Goal: Information Seeking & Learning: Learn about a topic

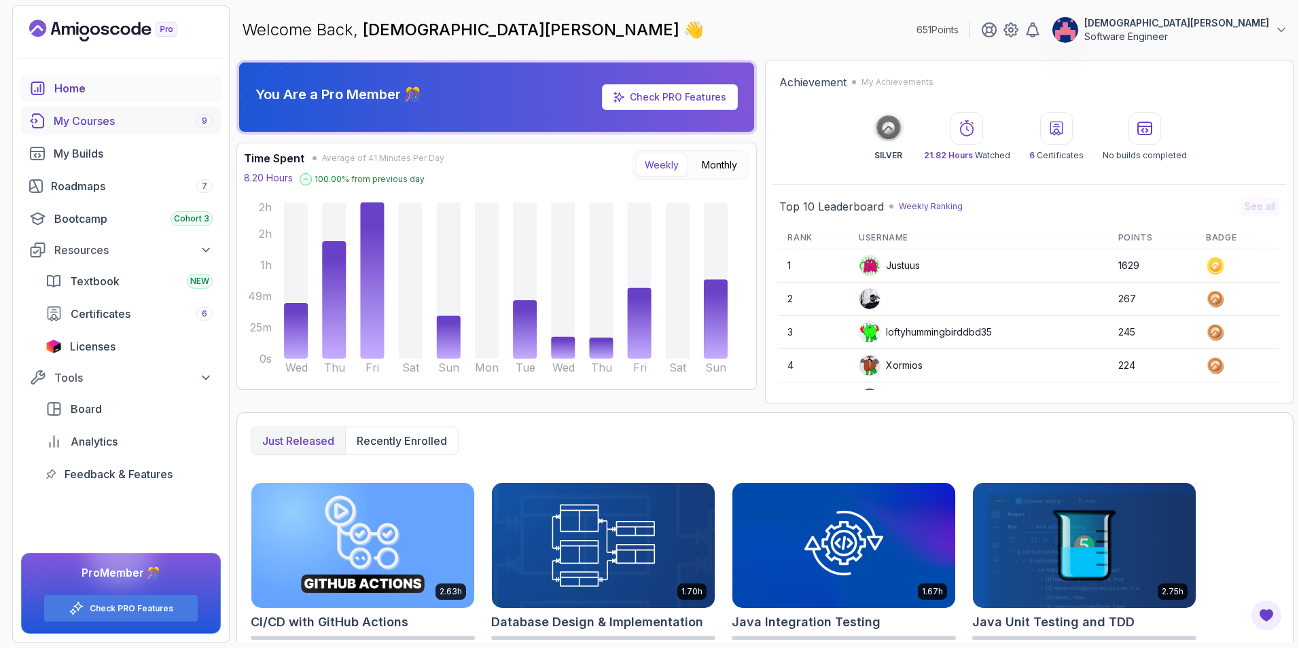
click at [158, 116] on div "My Courses 9" at bounding box center [133, 121] width 159 height 16
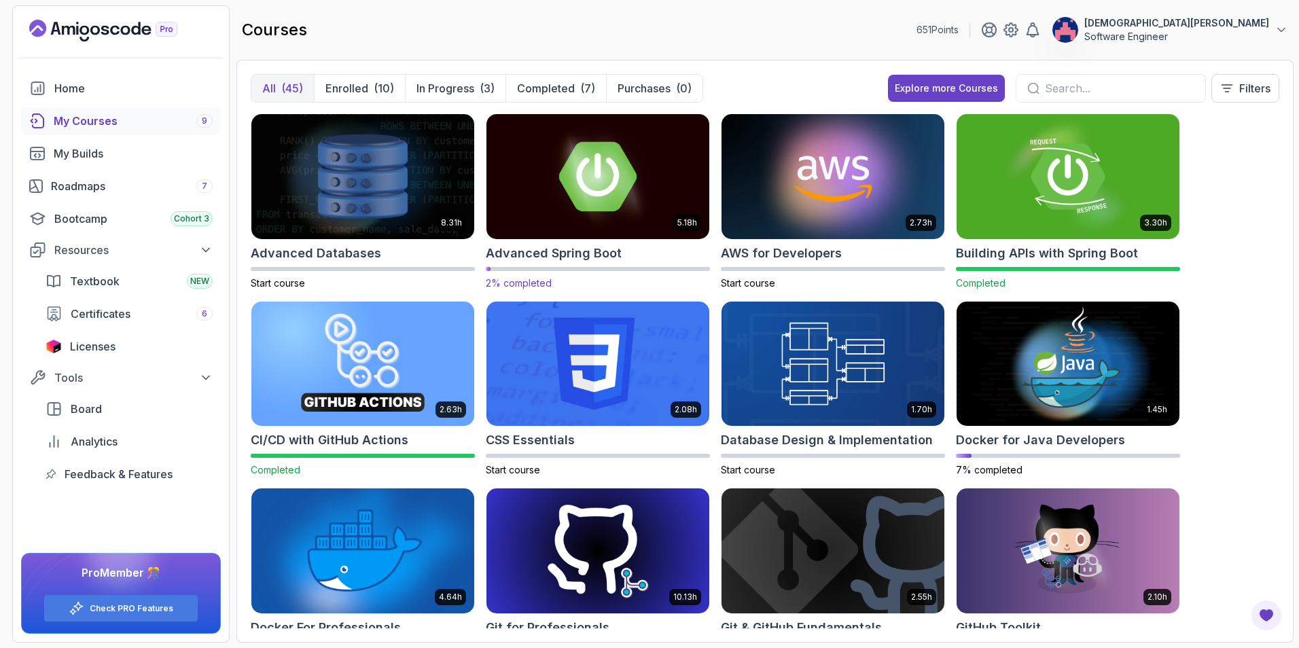
click at [533, 195] on img at bounding box center [598, 176] width 234 height 131
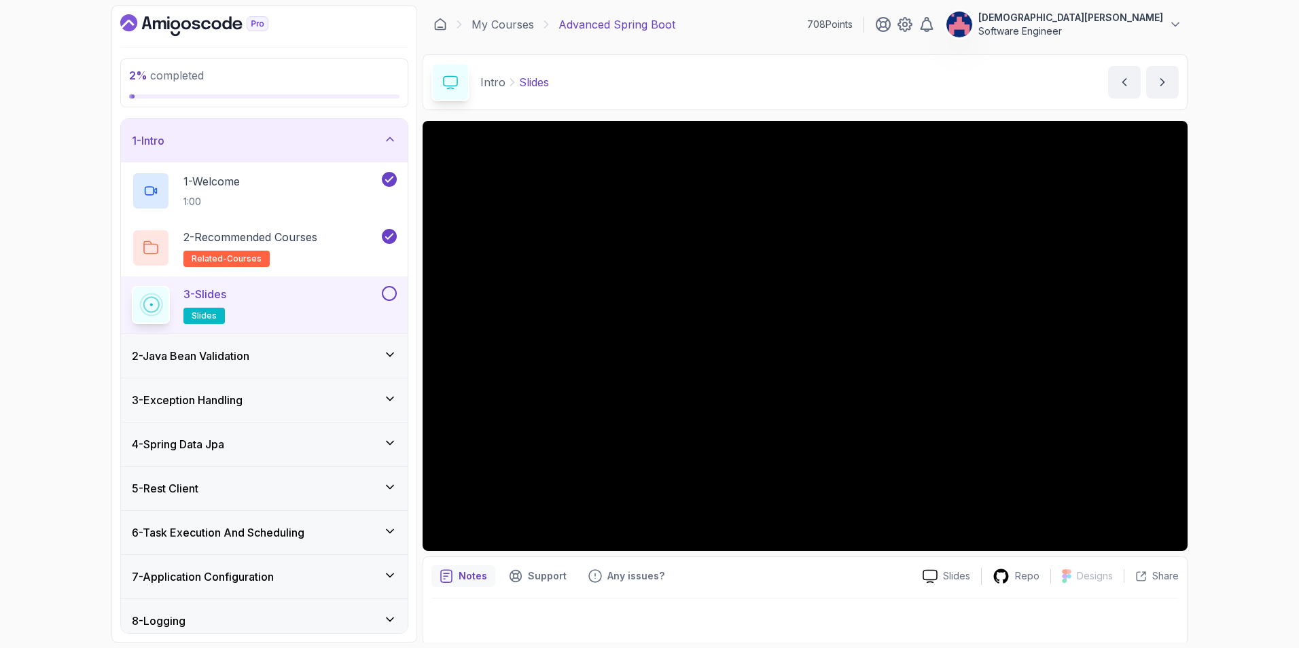
scroll to position [3, 0]
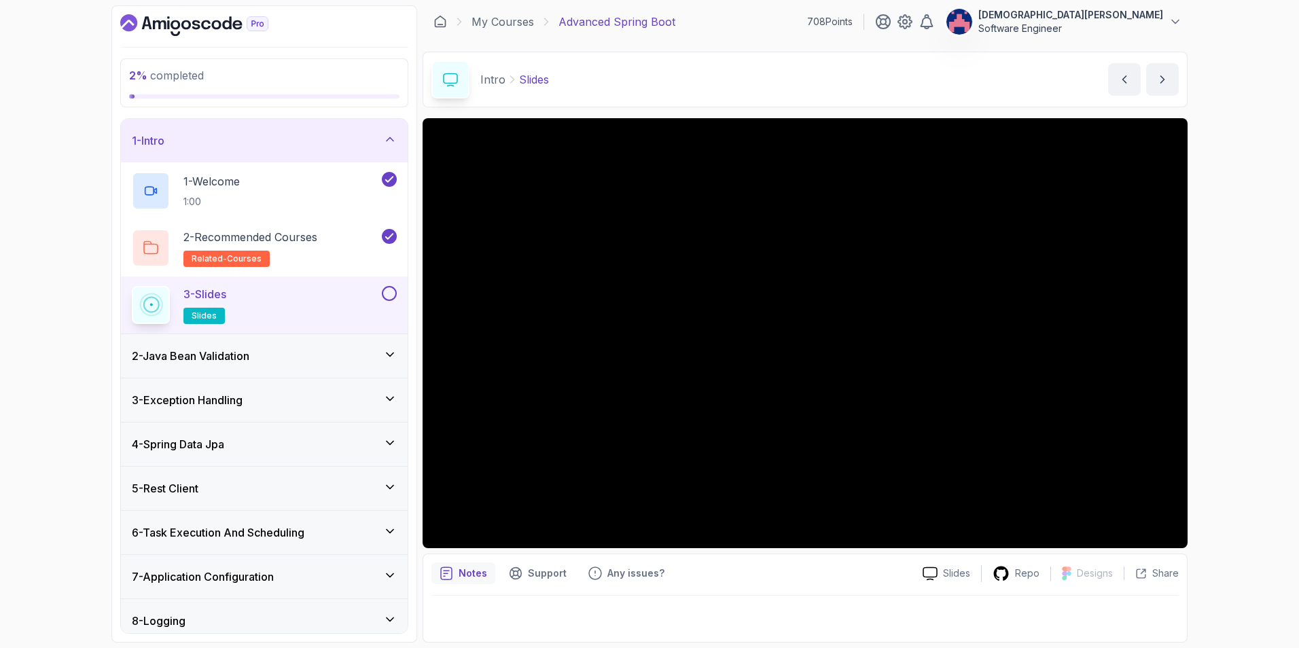
click at [383, 349] on icon at bounding box center [390, 355] width 14 height 14
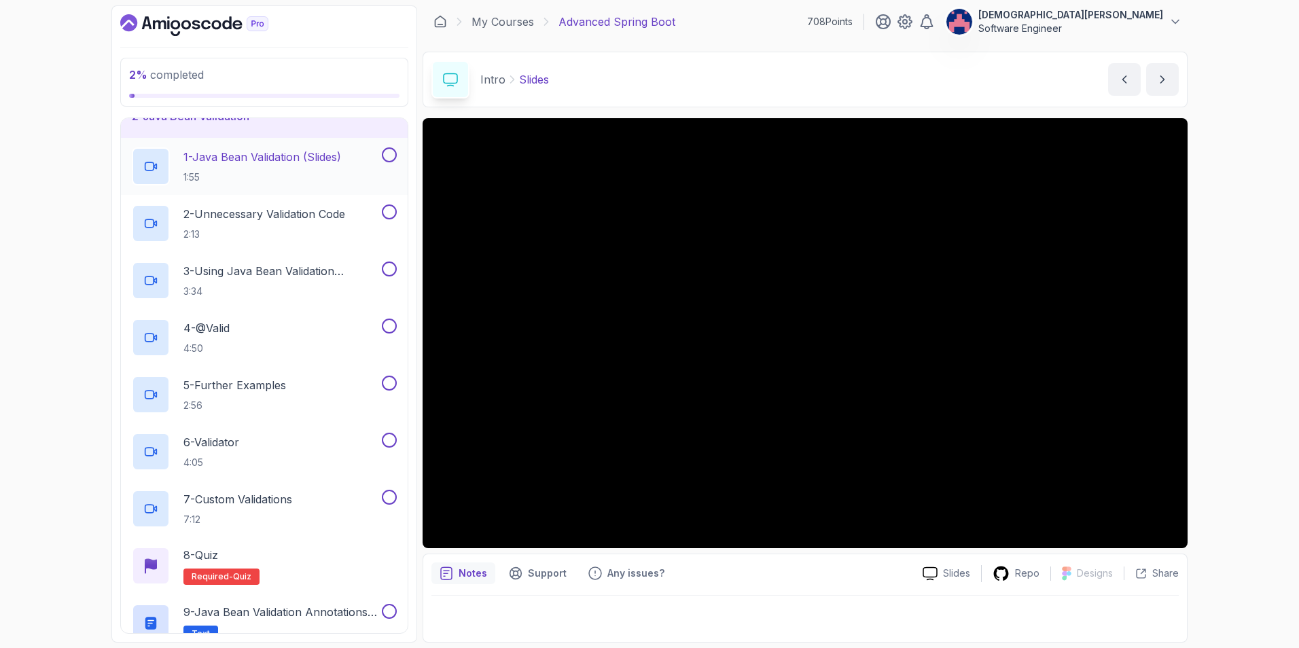
scroll to position [0, 0]
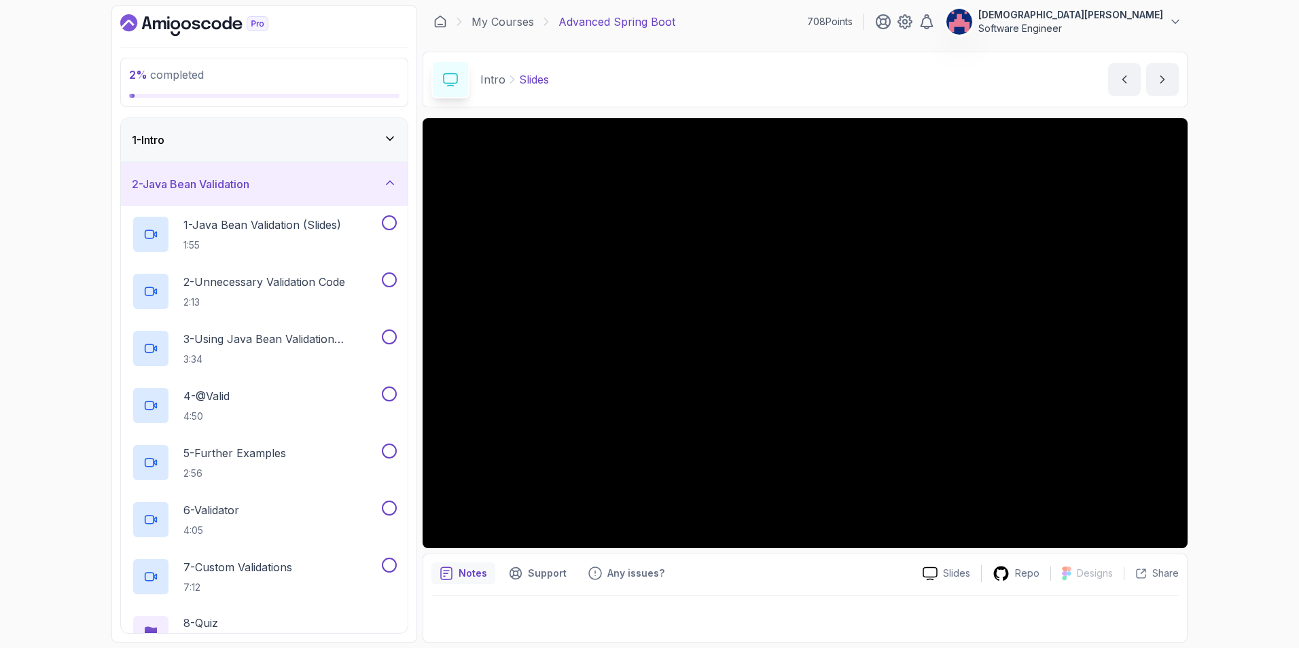
click at [392, 177] on icon at bounding box center [390, 183] width 14 height 14
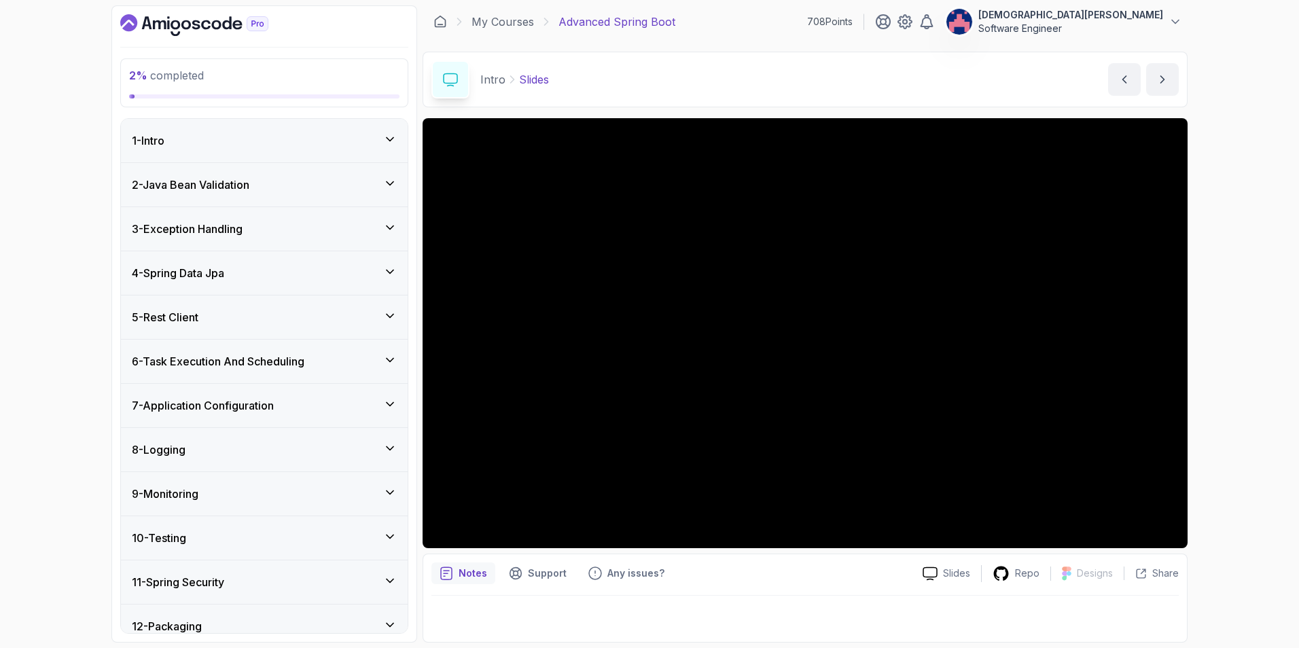
click at [384, 228] on icon at bounding box center [390, 228] width 14 height 14
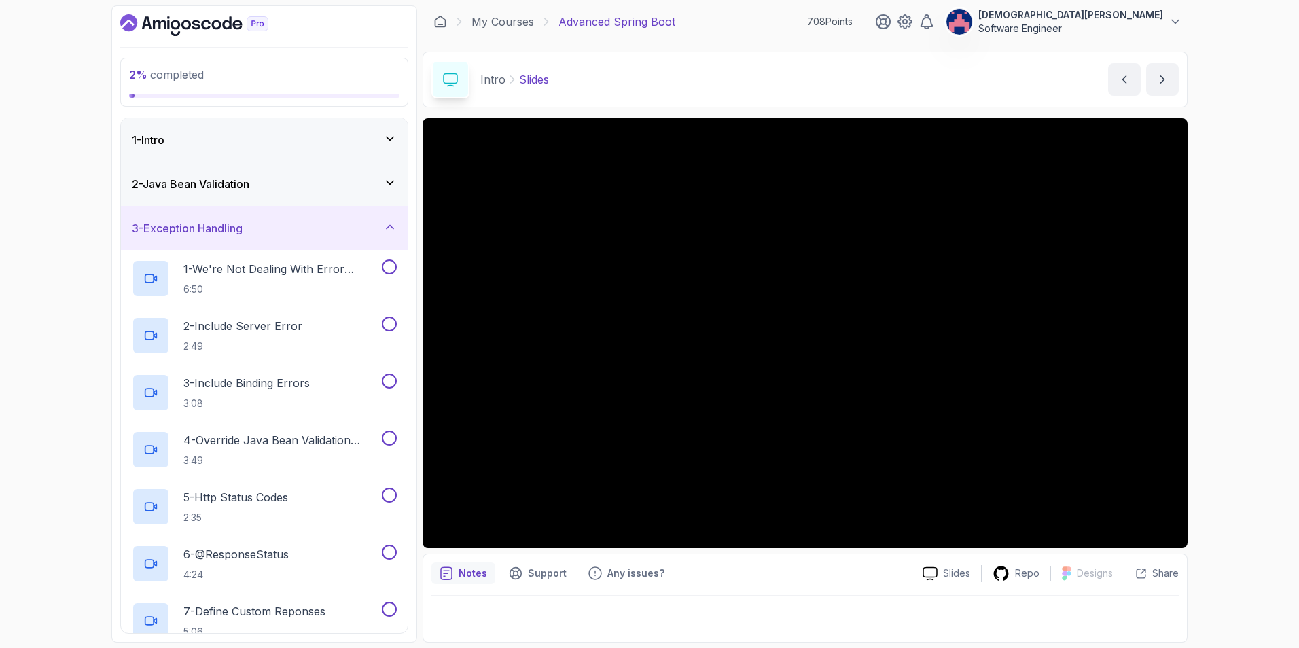
click at [385, 220] on icon at bounding box center [390, 227] width 14 height 14
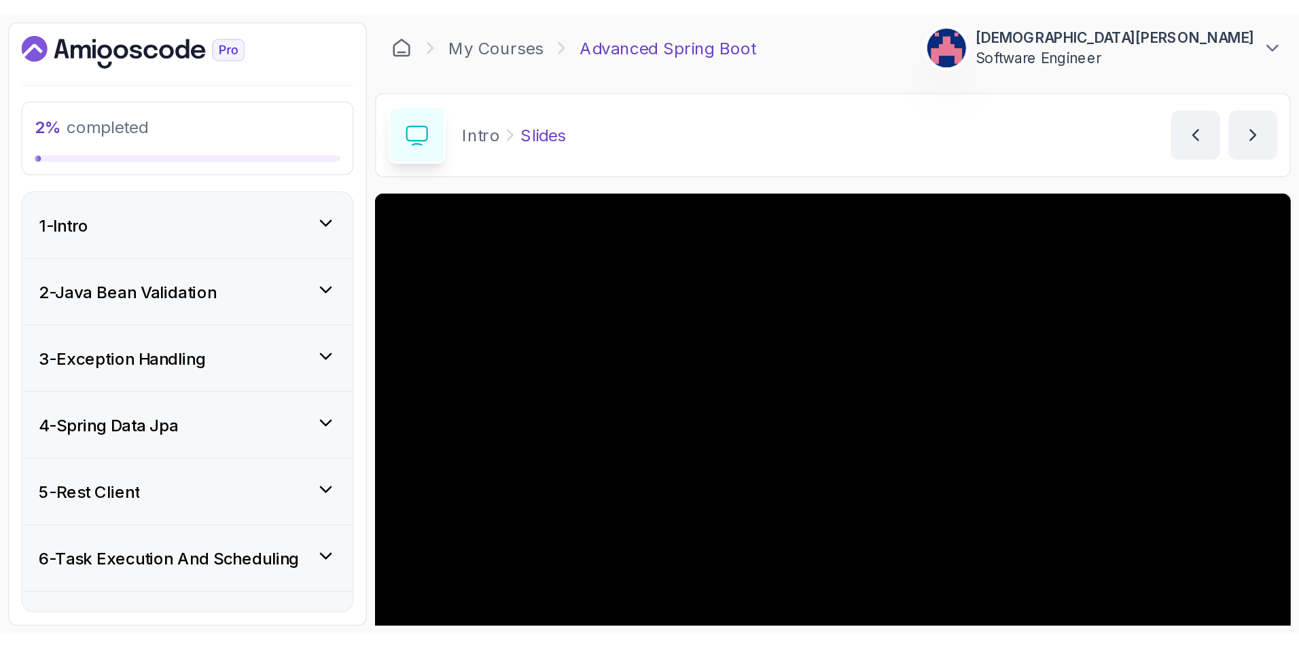
scroll to position [2, 0]
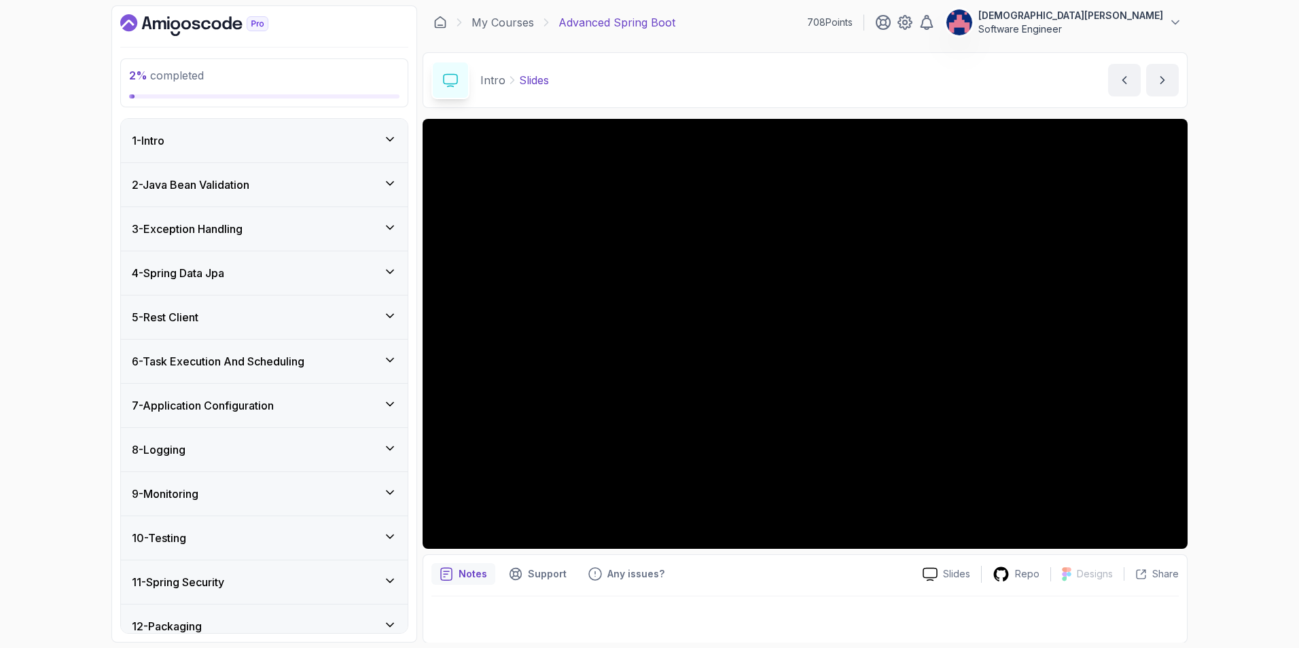
click at [121, 207] on button "3 - Exception Handling" at bounding box center [264, 228] width 287 height 43
